Goal: Complete application form

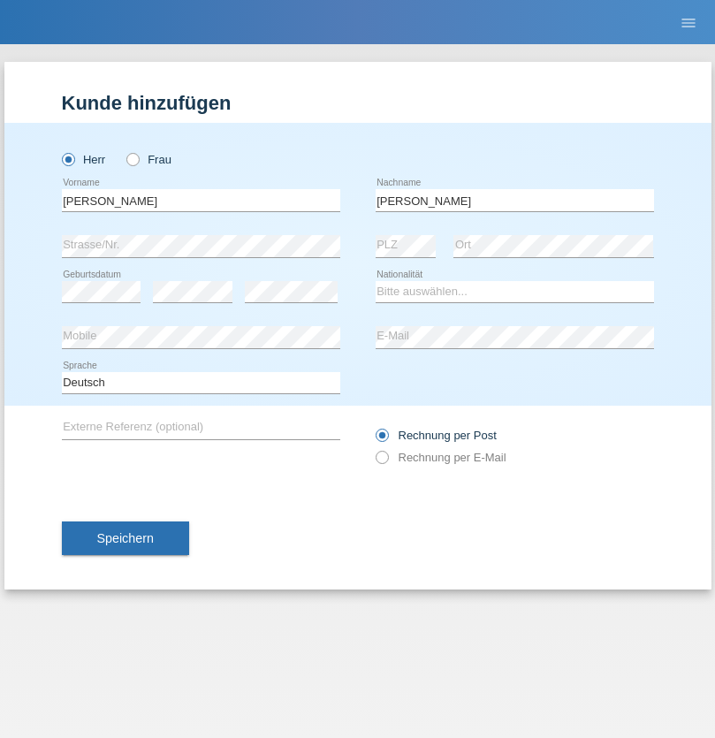
type input "[PERSON_NAME]"
select select "CH"
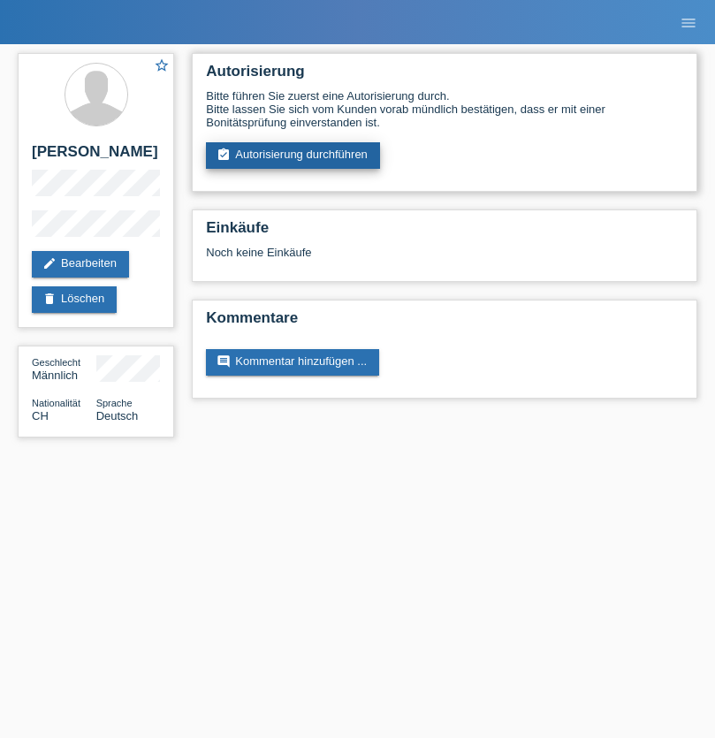
click at [293, 155] on link "assignment_turned_in Autorisierung durchführen" at bounding box center [293, 155] width 174 height 27
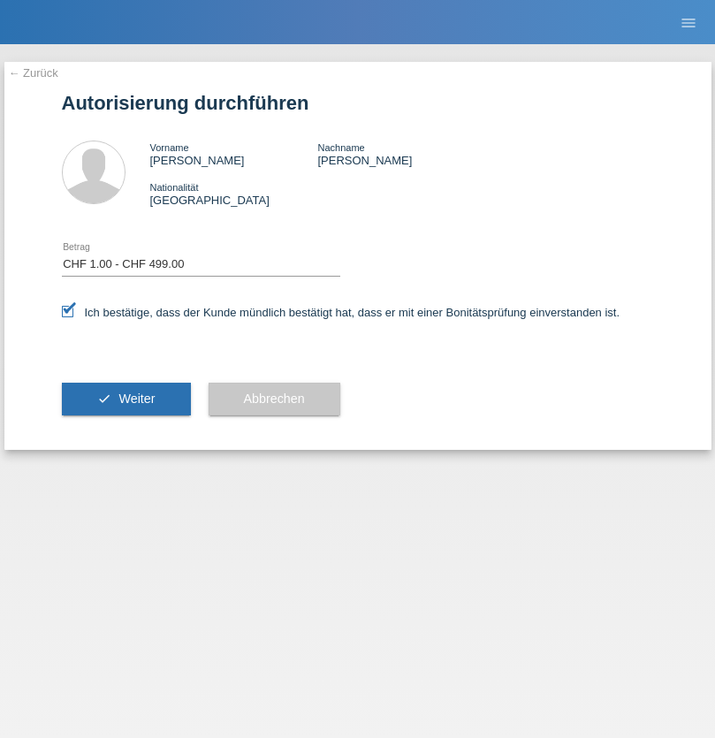
select select "1"
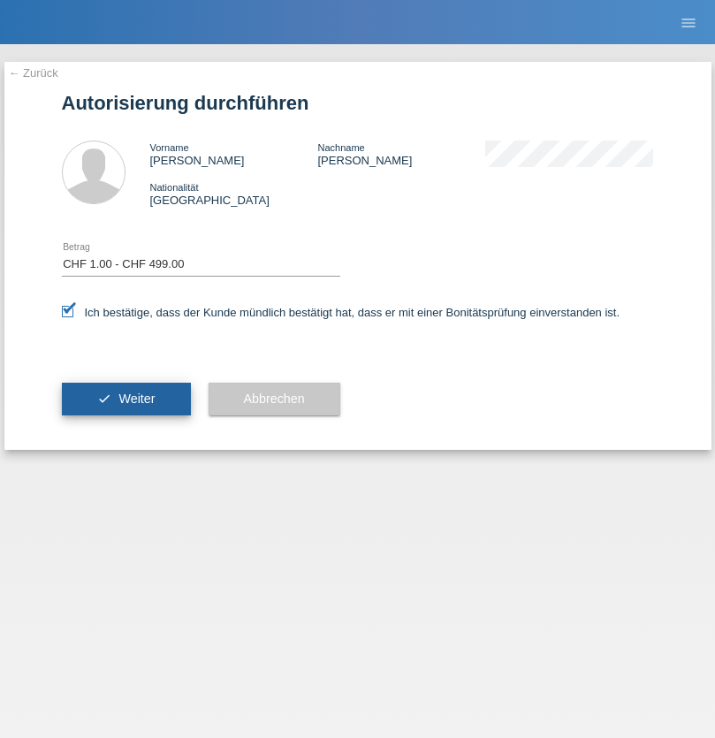
click at [125, 398] on span "Weiter" at bounding box center [136, 398] width 36 height 14
